Goal: Find specific page/section: Find specific page/section

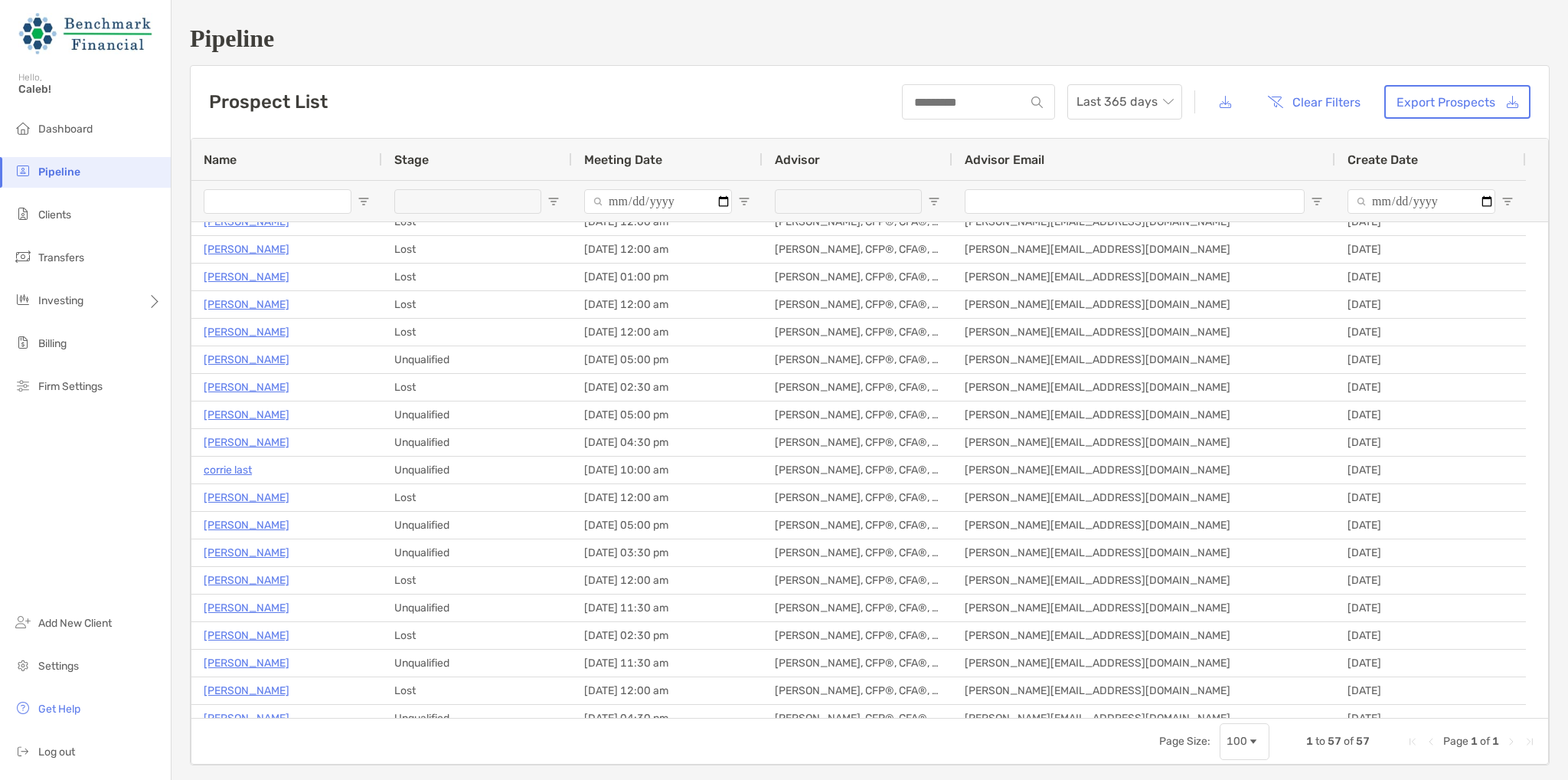
scroll to position [1076, 0]
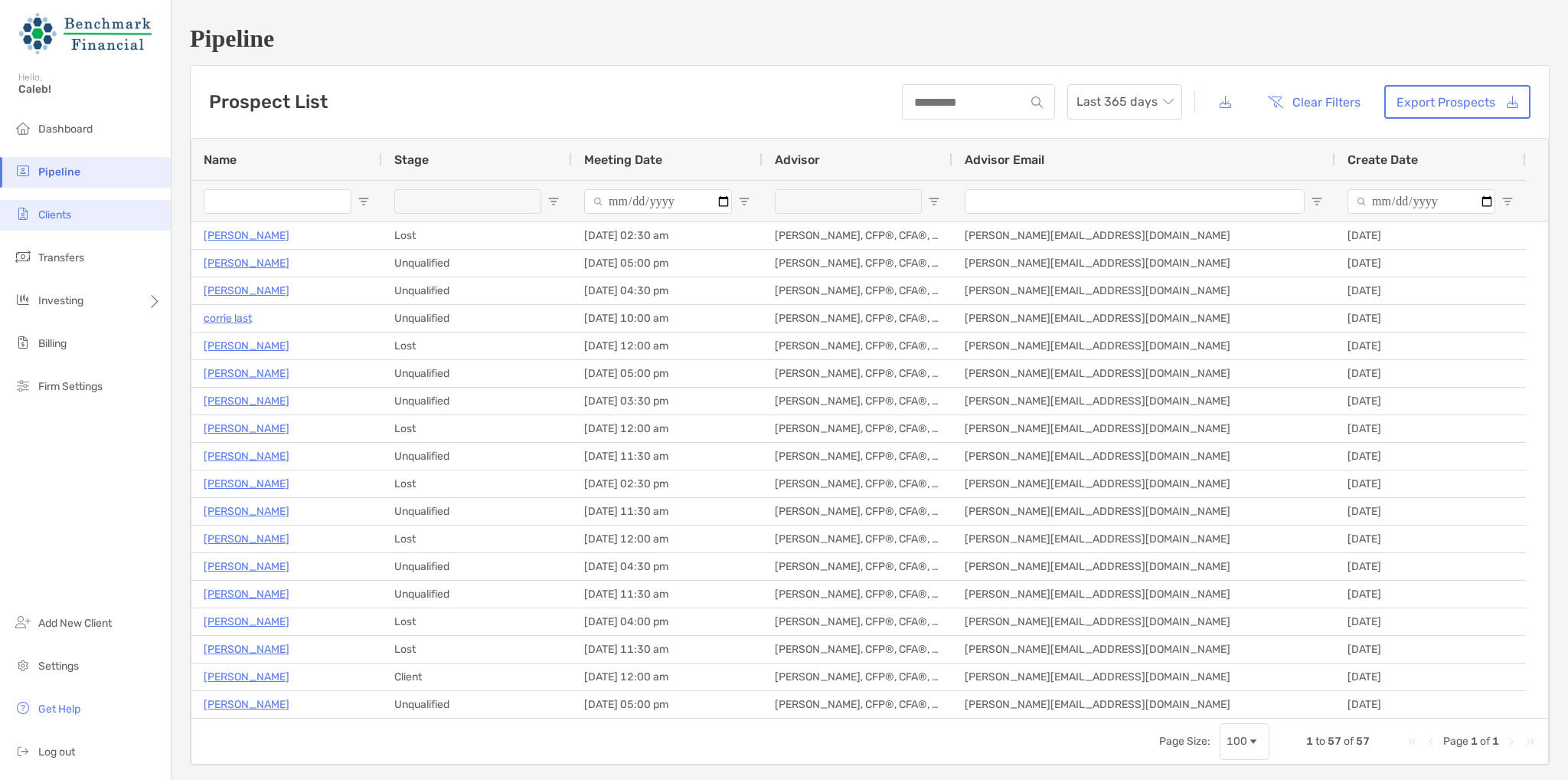
click at [86, 218] on li "Clients" at bounding box center [85, 215] width 170 height 30
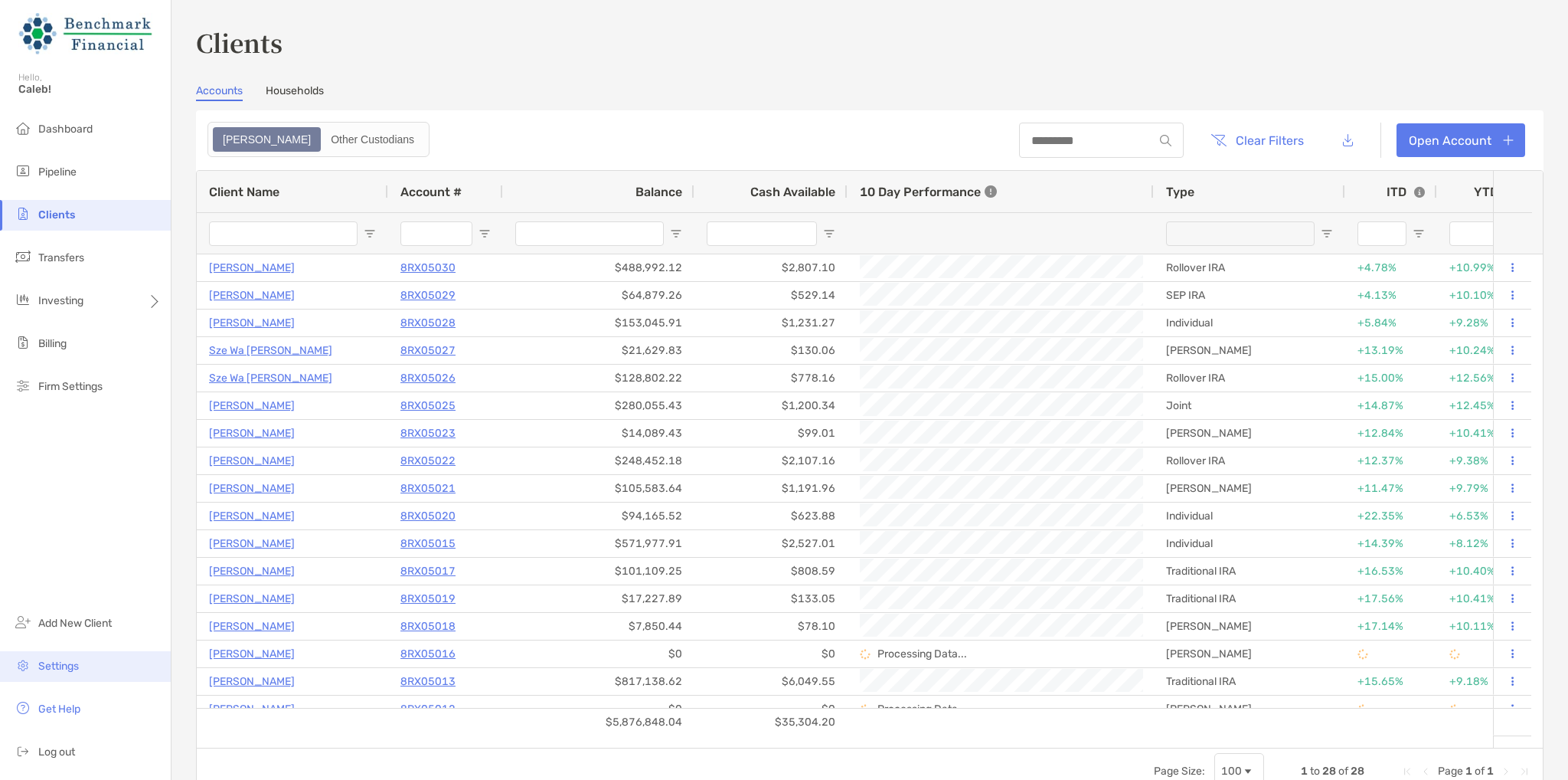
click at [100, 661] on li "Settings" at bounding box center [85, 666] width 170 height 30
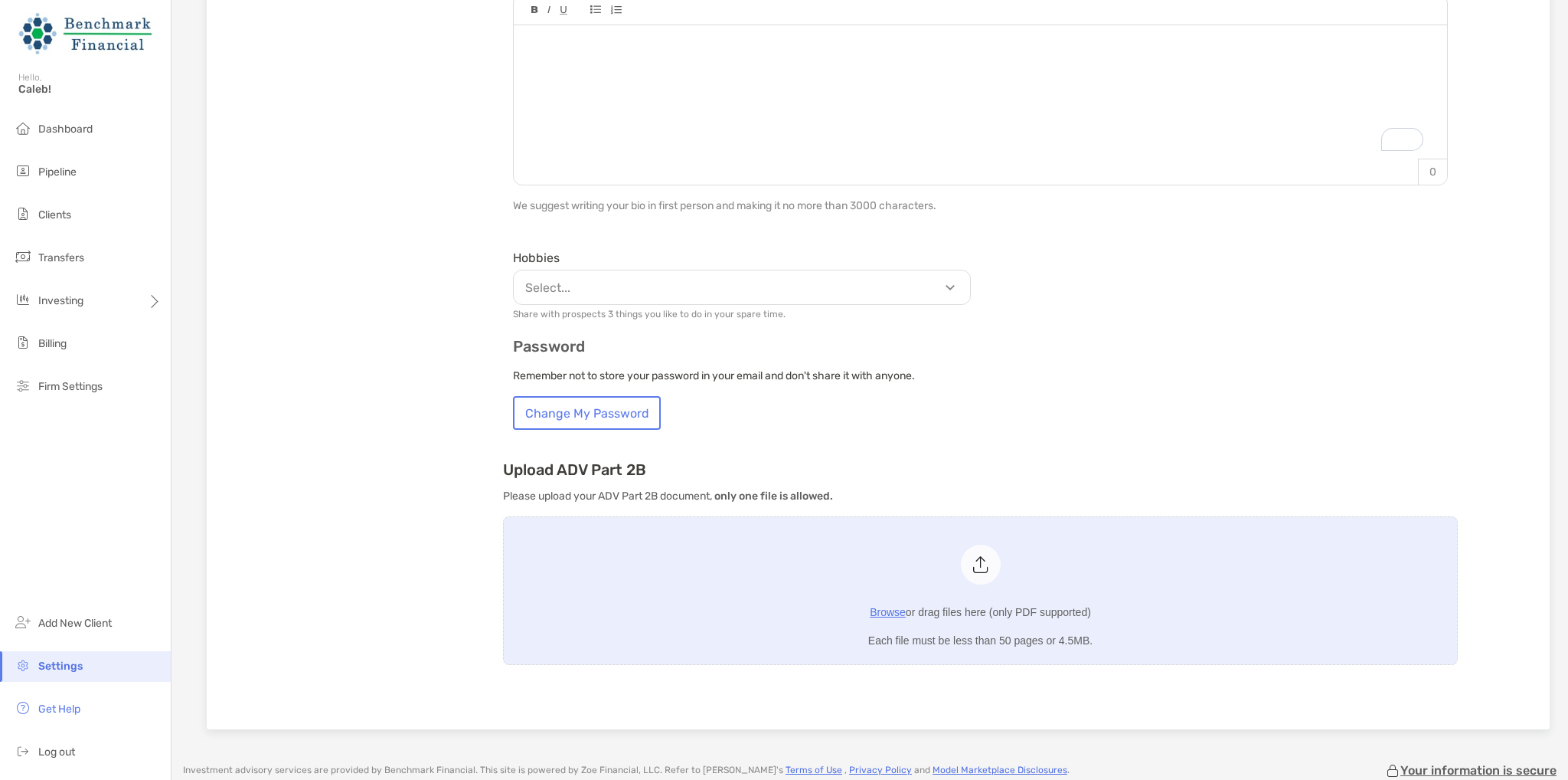
scroll to position [765, 0]
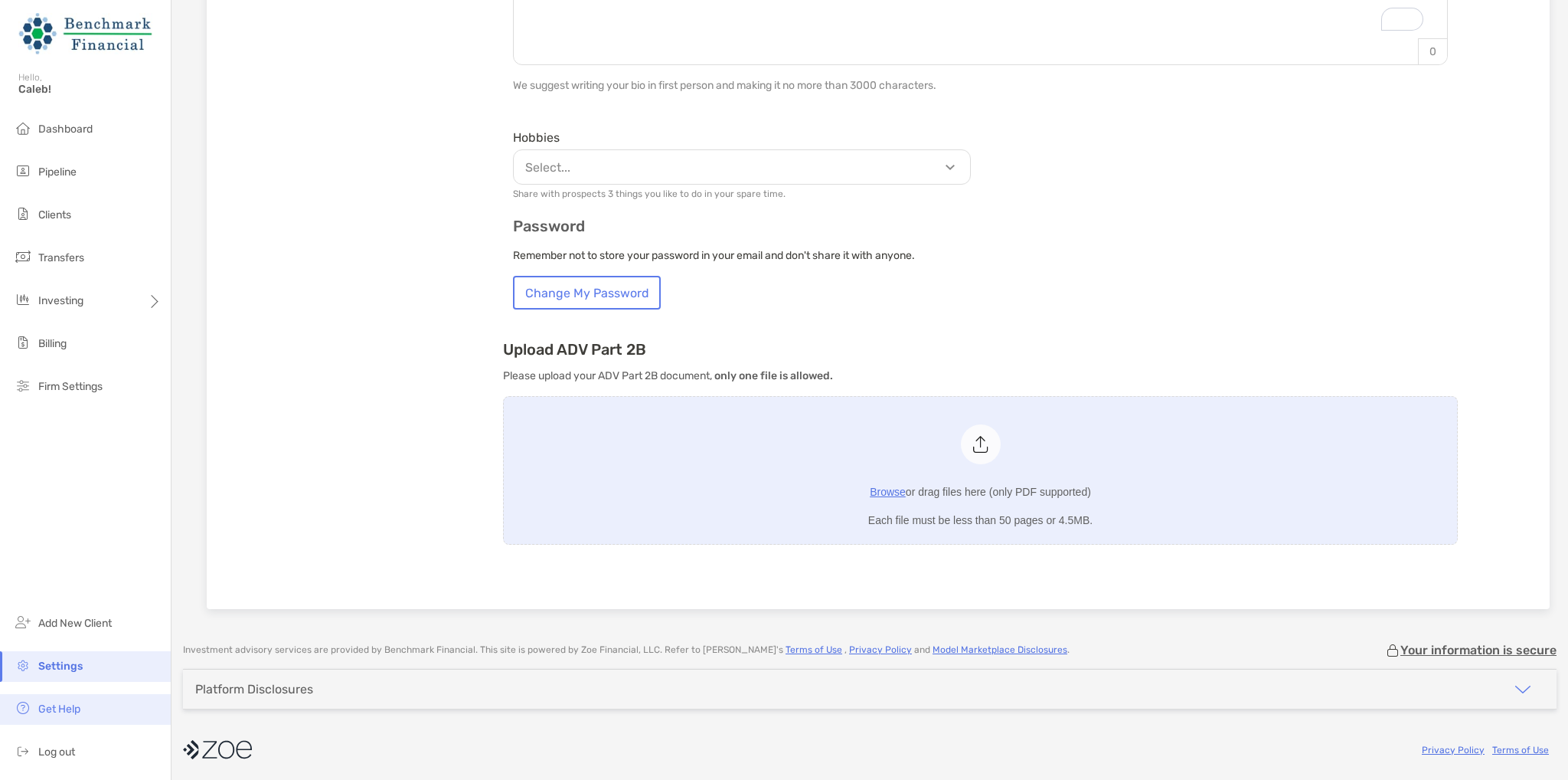
click at [95, 699] on li "Get Help" at bounding box center [85, 709] width 170 height 30
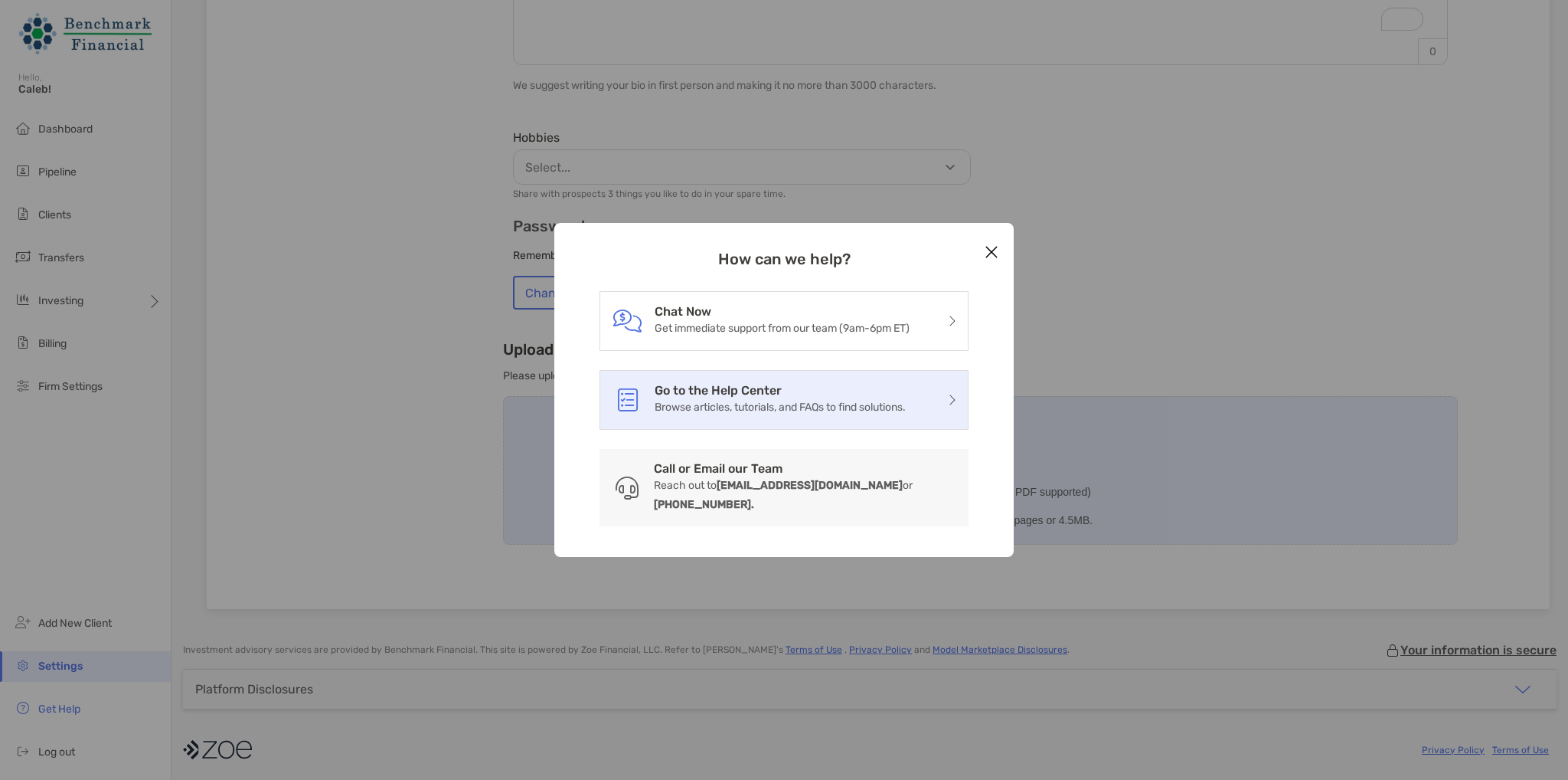
click at [732, 398] on h3 "Go to the Help Center" at bounding box center [780, 390] width 251 height 15
